Goal: Information Seeking & Learning: Learn about a topic

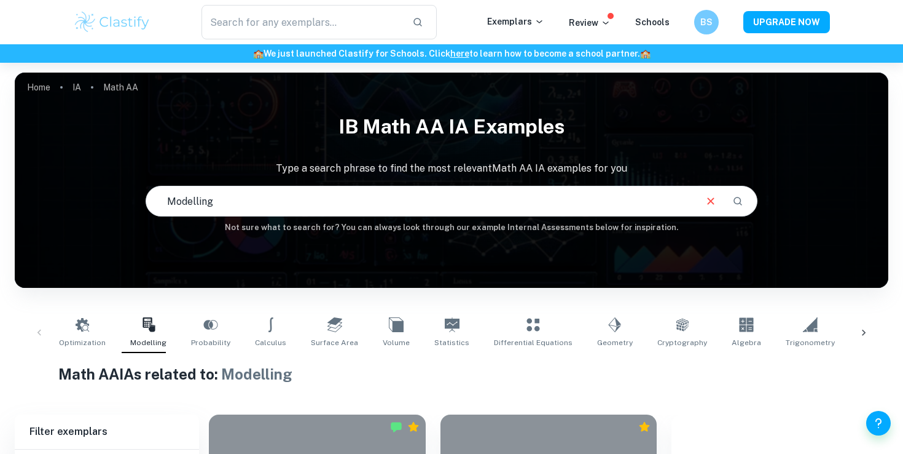
scroll to position [228, 0]
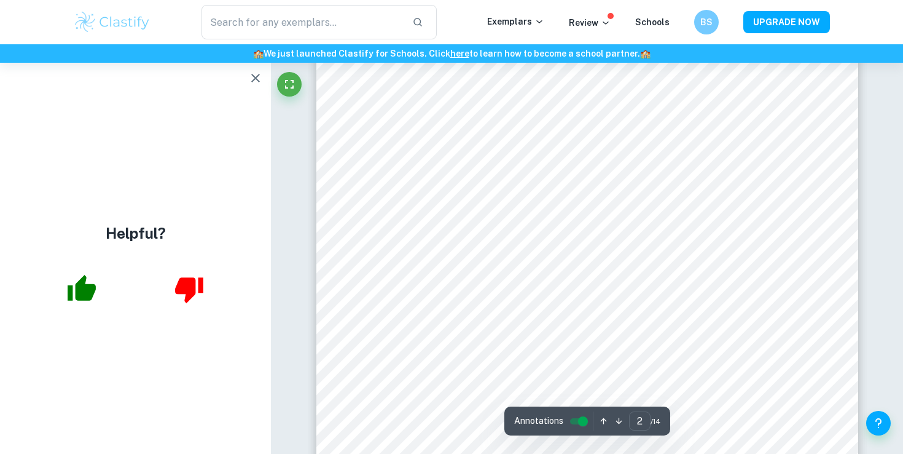
scroll to position [1082, 0]
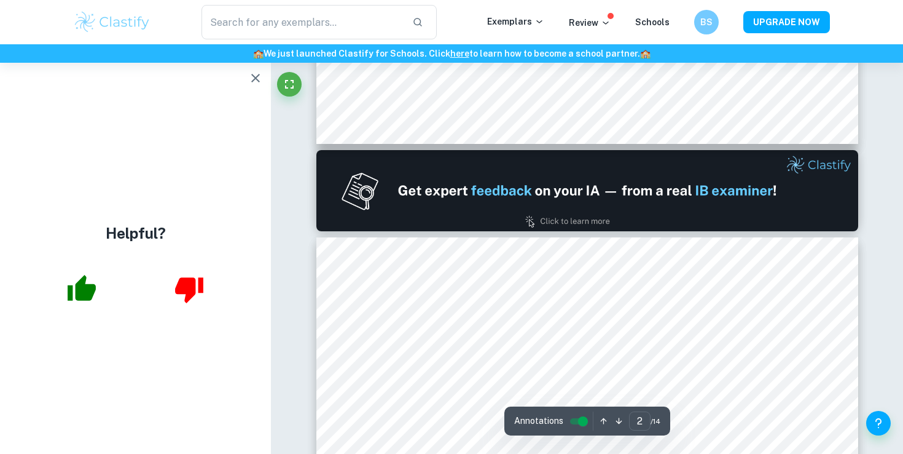
type input "1"
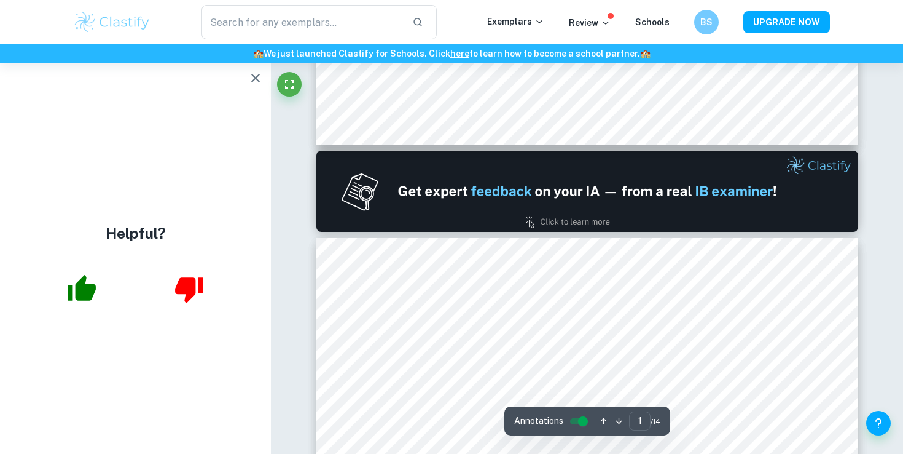
scroll to position [251, 0]
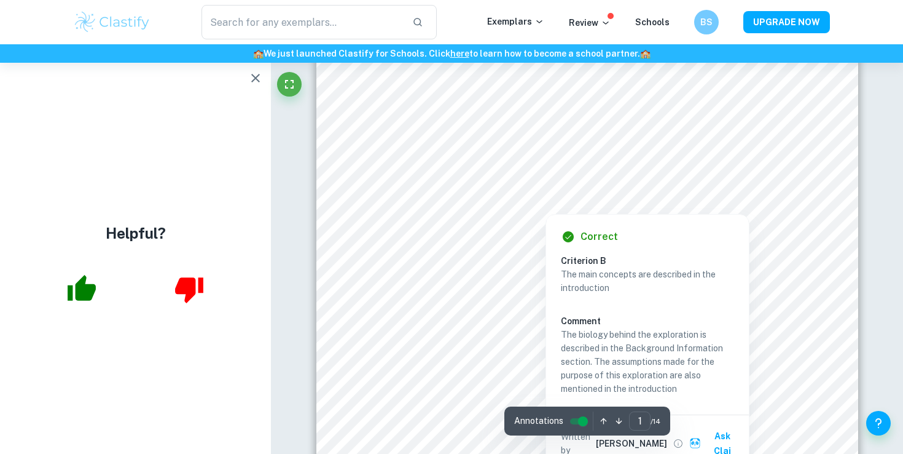
click at [495, 235] on div at bounding box center [575, 242] width 479 height 14
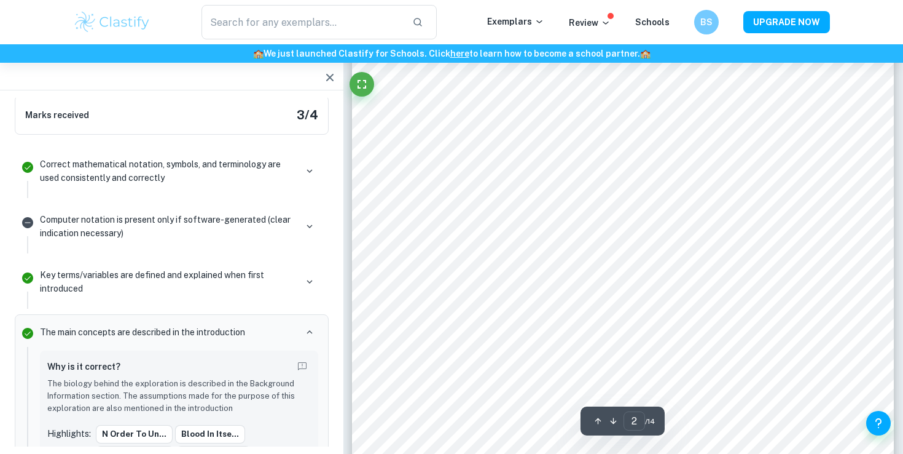
scroll to position [1172, 0]
click at [363, 0] on div "​ Exemplars Review Schools BS UPGRADE NOW" at bounding box center [451, 22] width 903 height 44
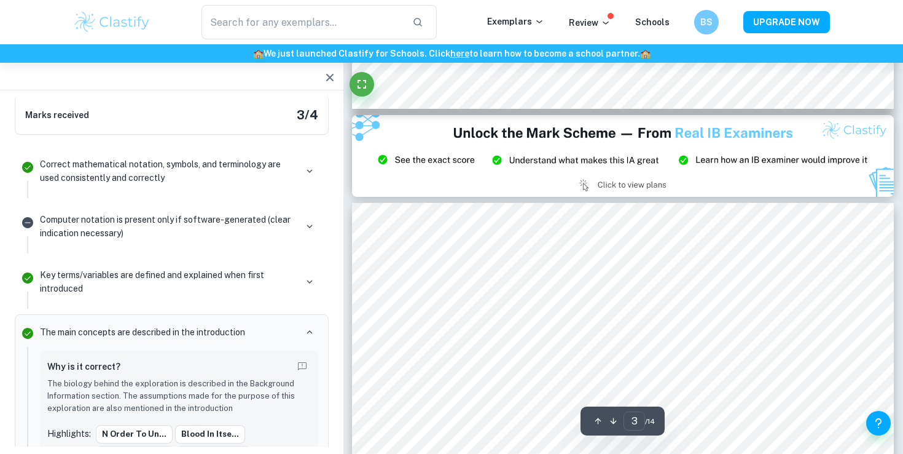
scroll to position [1626, 0]
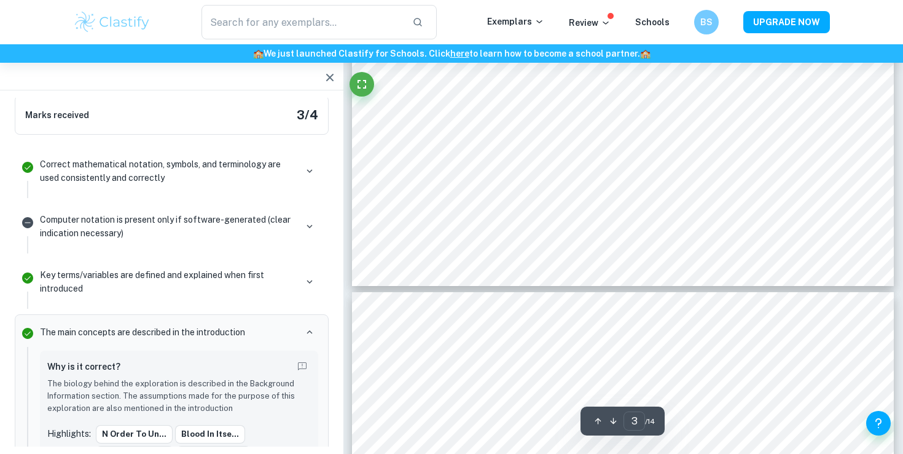
type input "4"
